Goal: Transaction & Acquisition: Purchase product/service

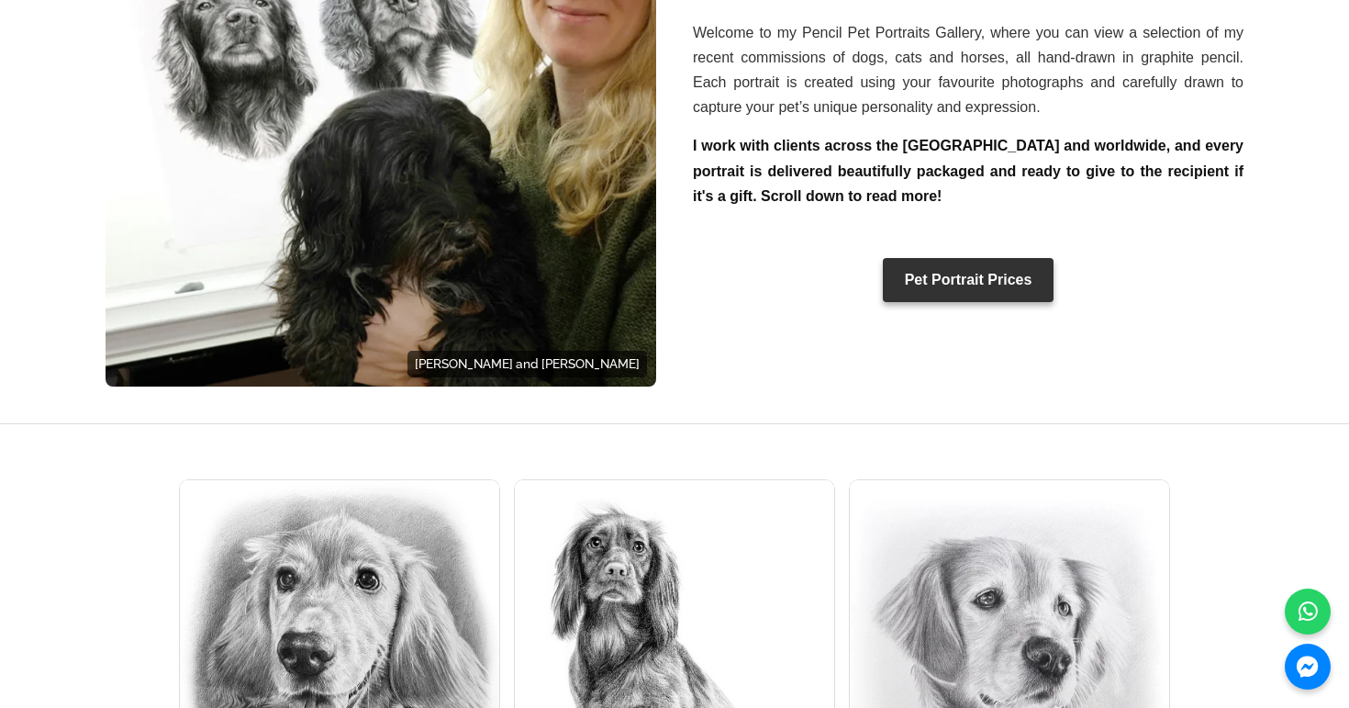
scroll to position [764, 0]
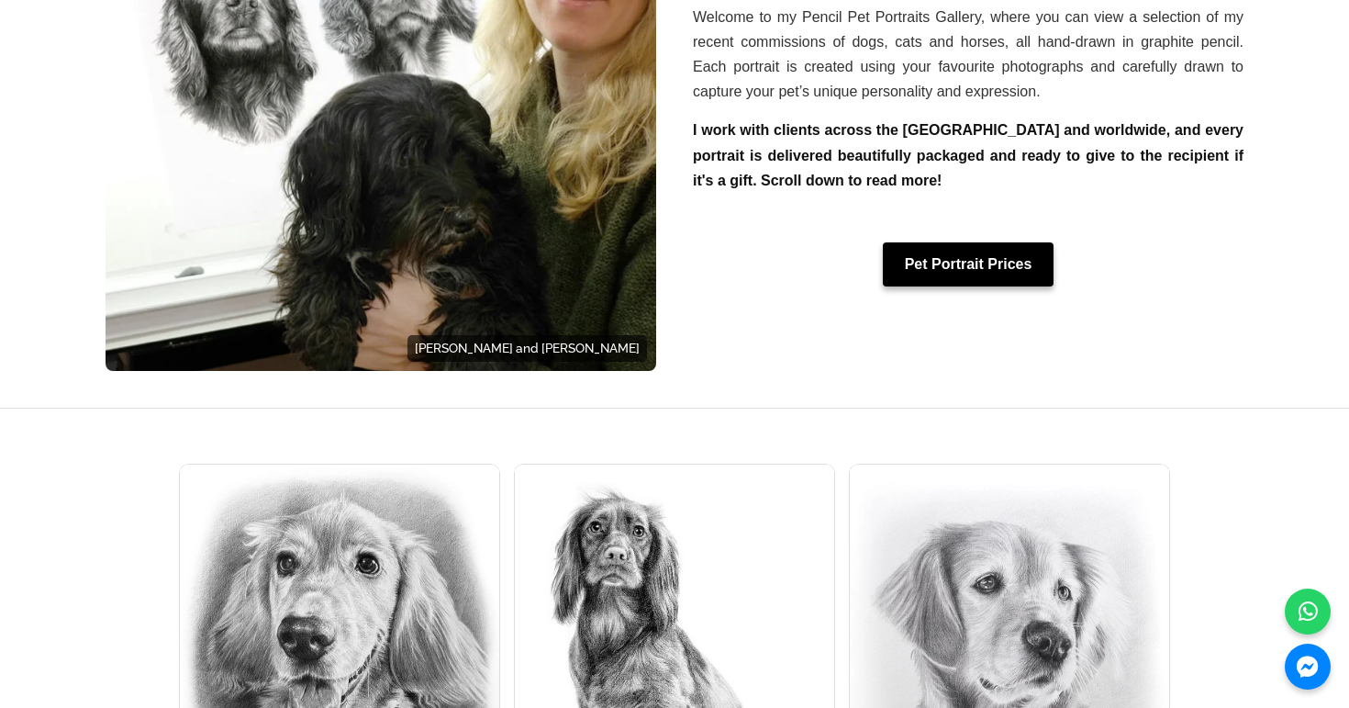
click at [944, 242] on link "Pet Portrait Prices" at bounding box center [969, 264] width 172 height 44
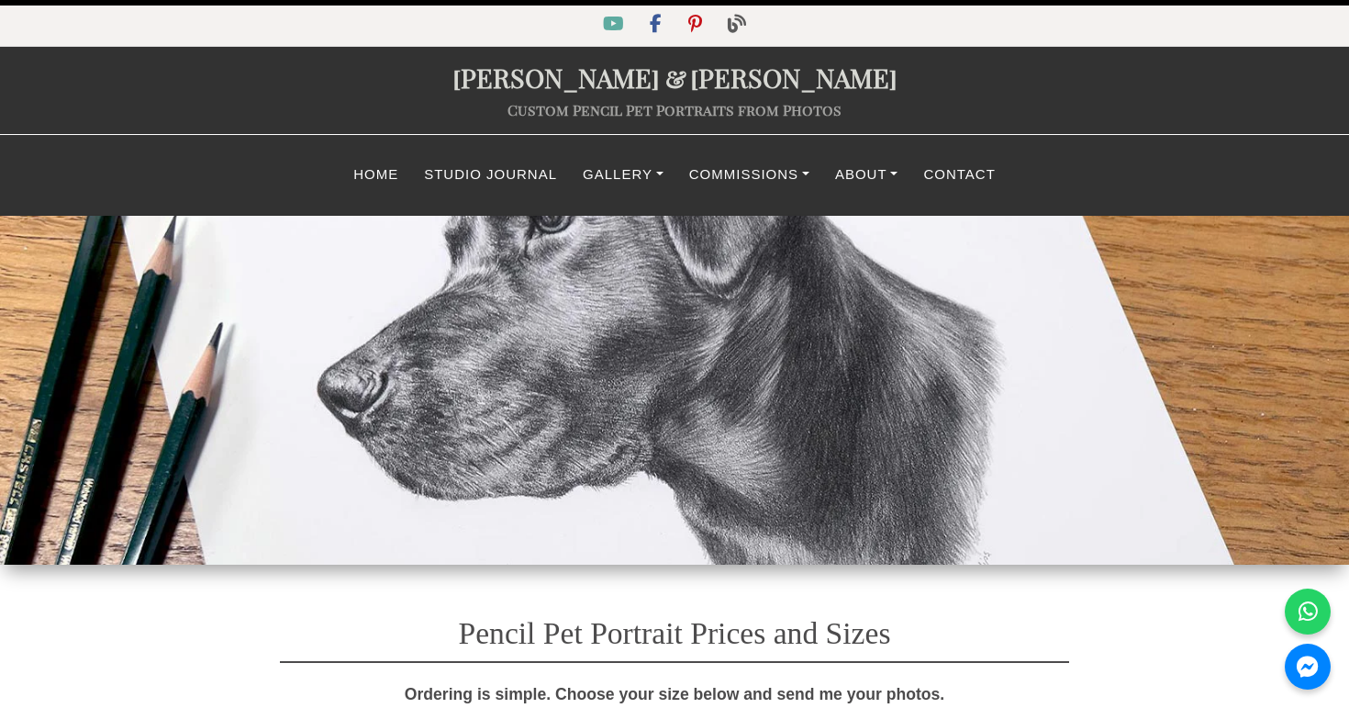
select select "GBP"
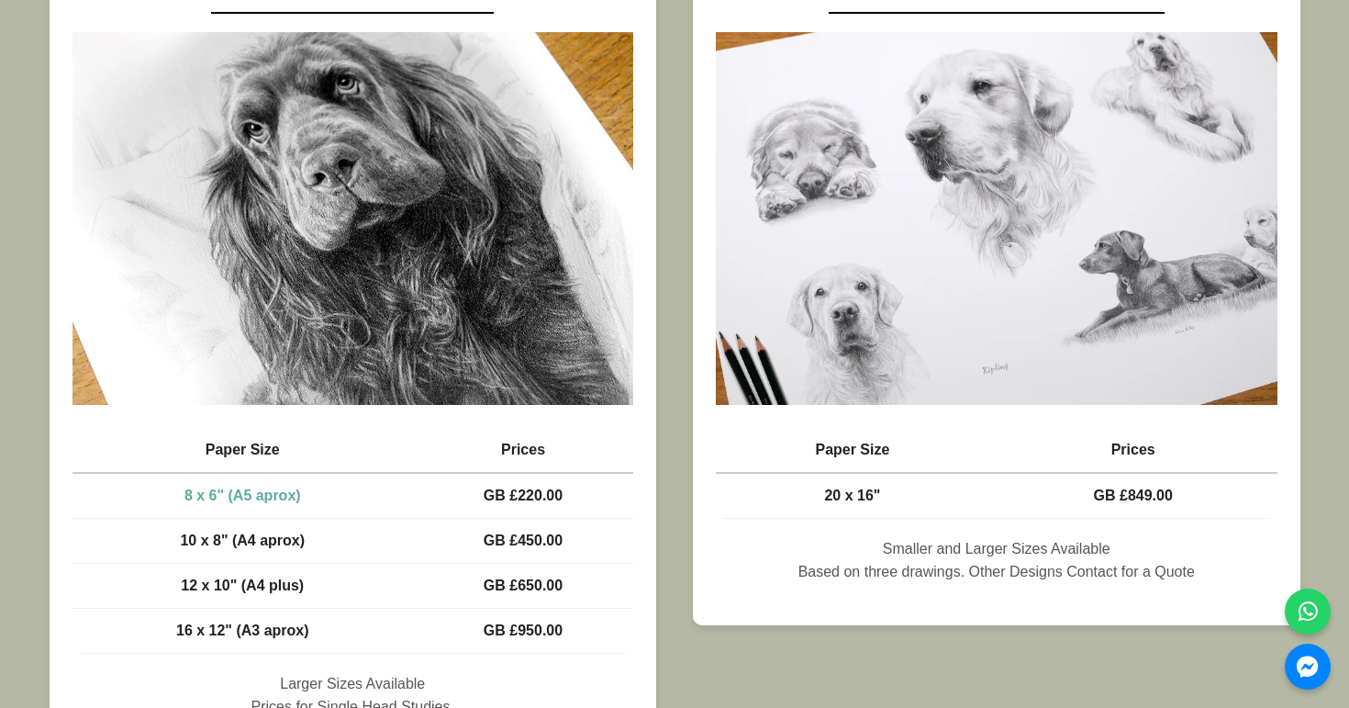
scroll to position [1253, 0]
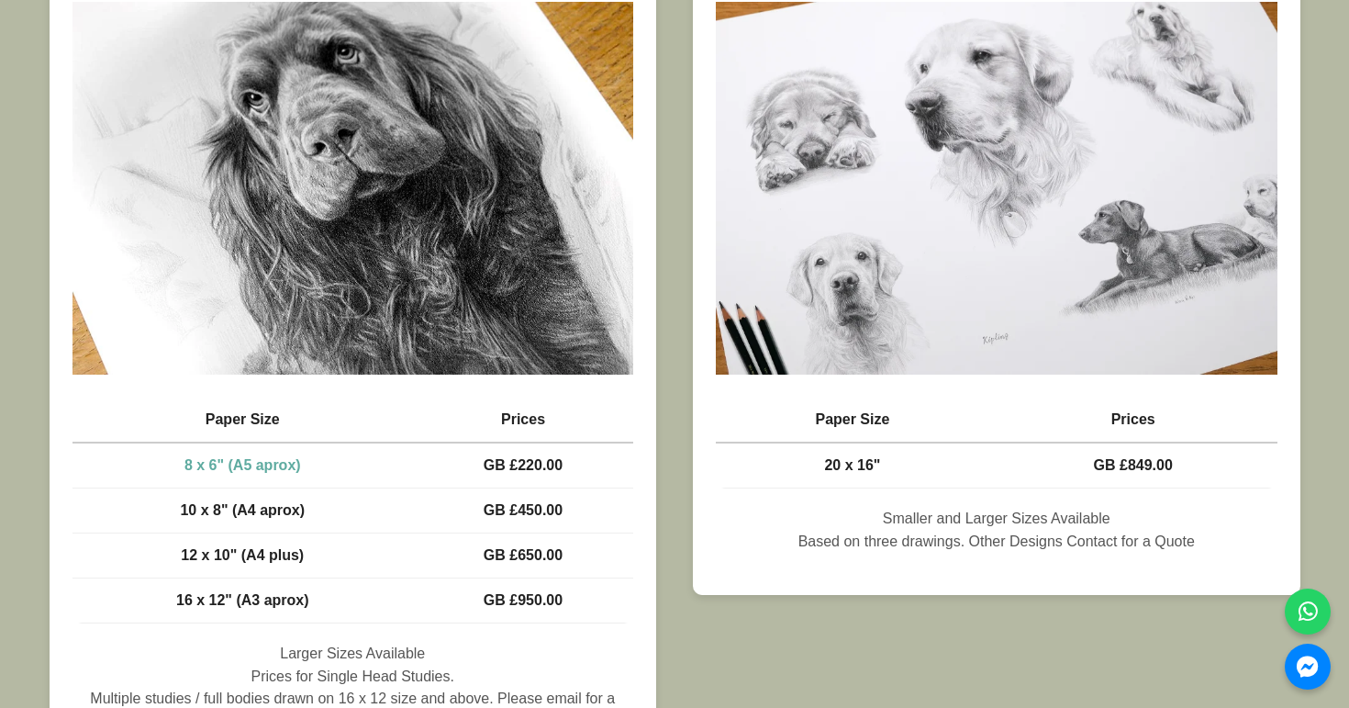
click at [426, 276] on img at bounding box center [354, 188] width 562 height 373
